Goal: Navigation & Orientation: Find specific page/section

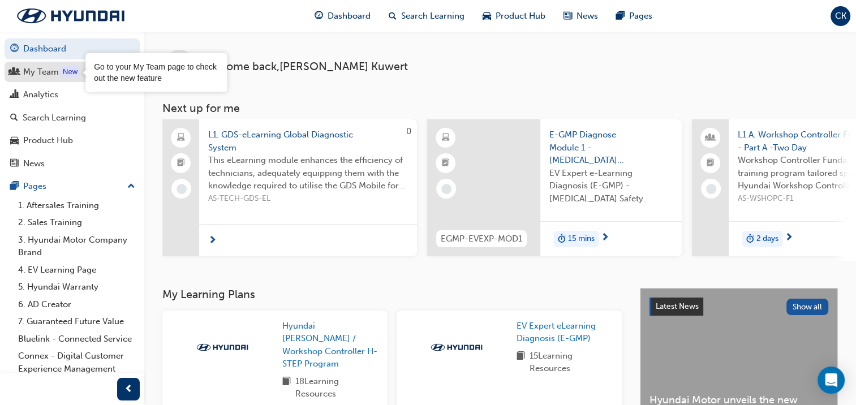
click at [64, 72] on div "New" at bounding box center [70, 71] width 19 height 11
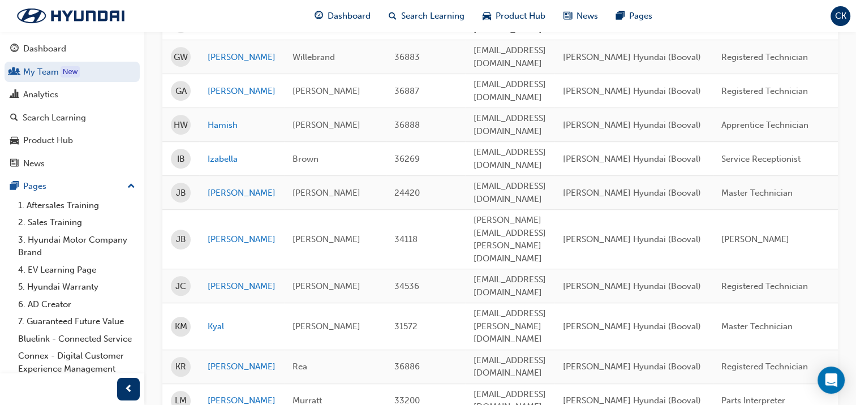
scroll to position [623, 0]
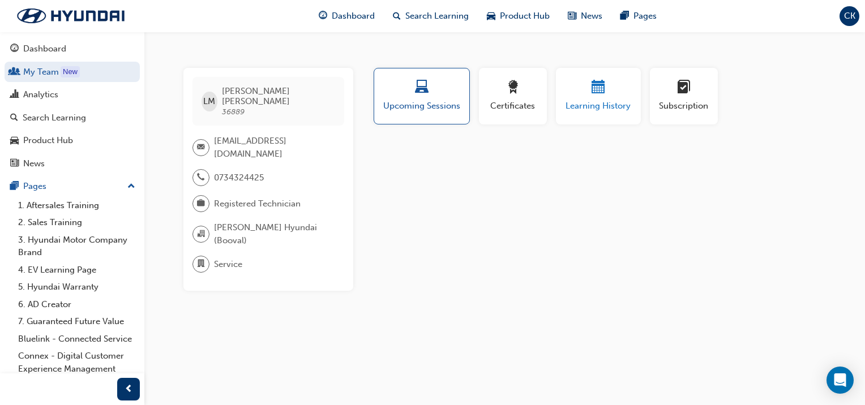
click at [588, 95] on div "button" at bounding box center [598, 89] width 68 height 18
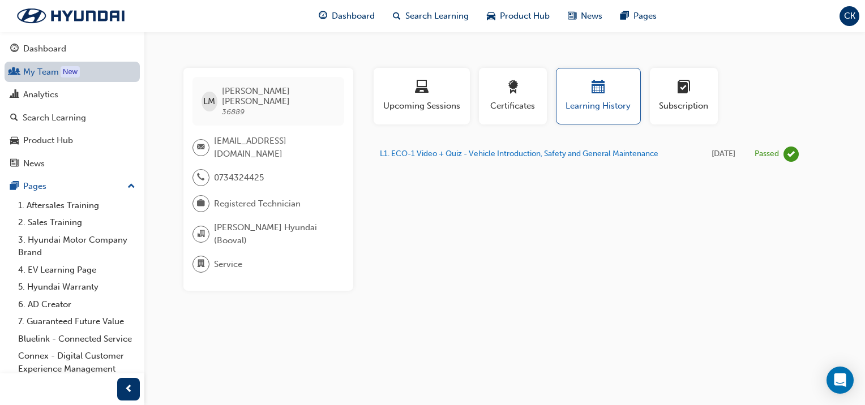
click at [48, 70] on link "My Team New" at bounding box center [72, 72] width 135 height 21
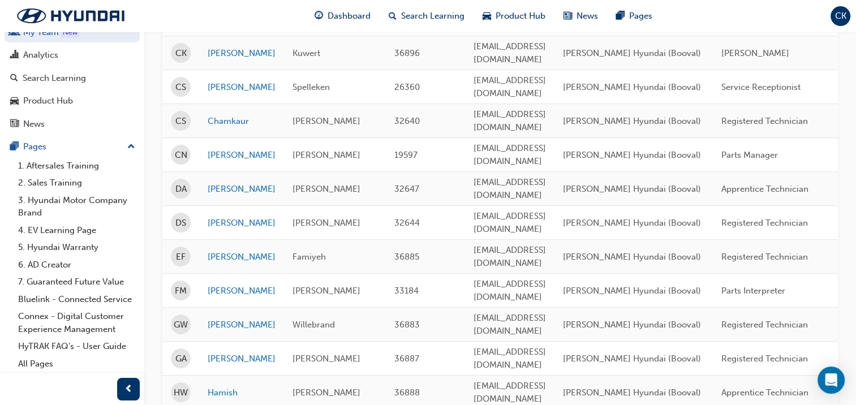
scroll to position [340, 0]
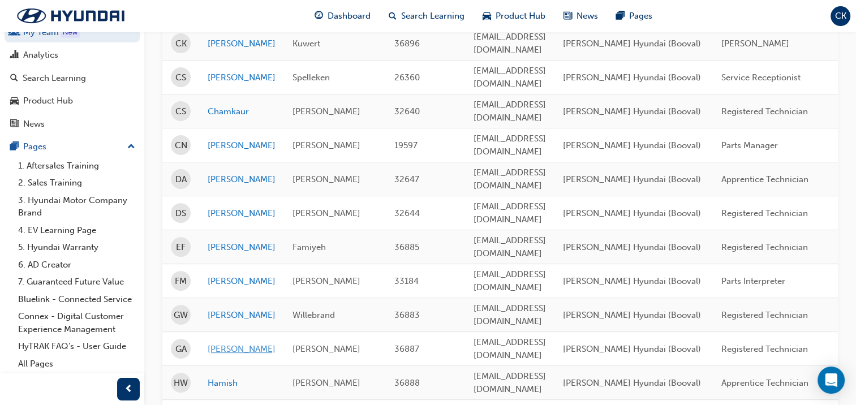
click at [218, 343] on link "[PERSON_NAME]" at bounding box center [242, 349] width 68 height 13
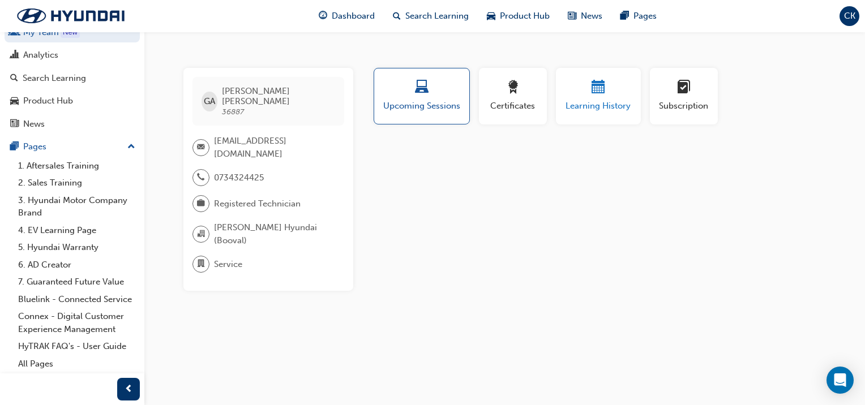
click at [582, 93] on div "button" at bounding box center [598, 89] width 68 height 18
